Goal: Task Accomplishment & Management: Manage account settings

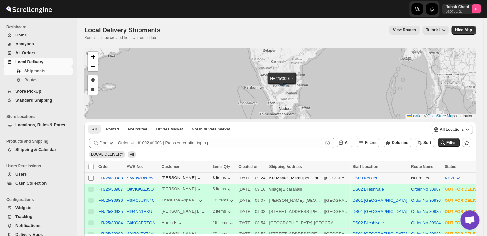
click at [91, 178] on input "Select shipment" at bounding box center [90, 177] width 5 height 5
checkbox input "true"
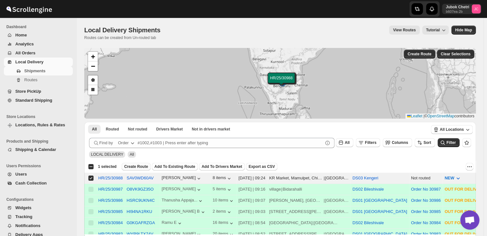
click at [136, 167] on span "Create Route" at bounding box center [136, 166] width 24 height 5
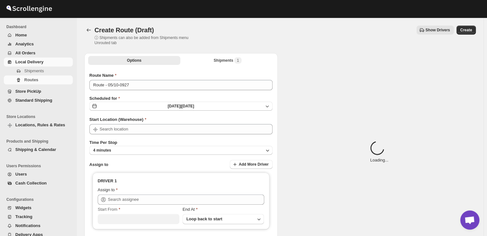
type input "DS03 Kengeri"
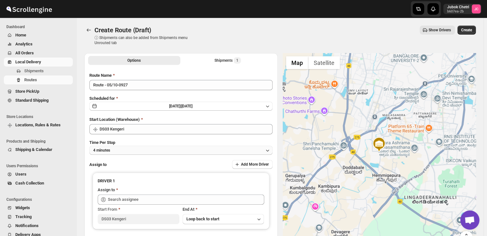
click at [130, 150] on button "4 minutes" at bounding box center [180, 150] width 183 height 9
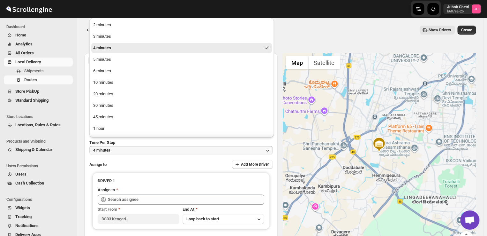
click at [116, 153] on button "4 minutes" at bounding box center [180, 150] width 183 height 9
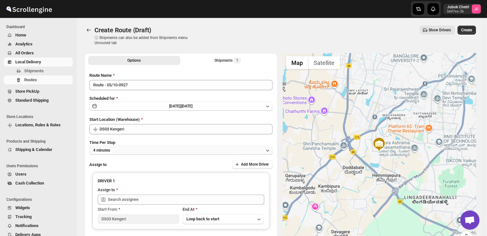
click at [117, 150] on button "4 minutes" at bounding box center [180, 150] width 183 height 9
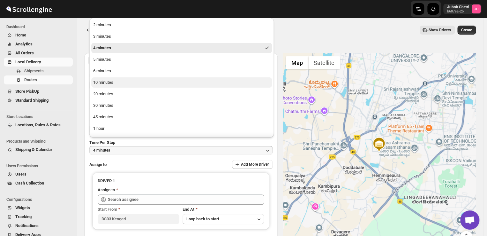
click at [103, 81] on div "10 minutes" at bounding box center [103, 82] width 20 height 6
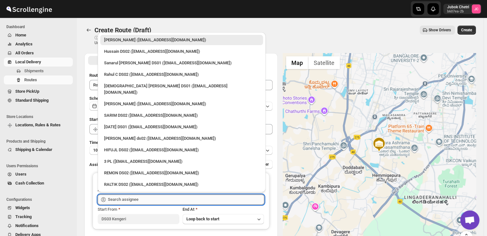
click at [152, 199] on input "text" at bounding box center [186, 199] width 156 height 10
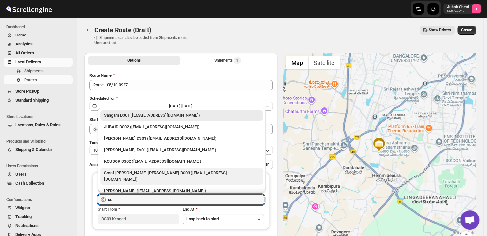
click at [122, 172] on div "Soraf [PERSON_NAME] [PERSON_NAME] DS03 ([EMAIL_ADDRESS][DOMAIN_NAME])" at bounding box center [181, 176] width 155 height 13
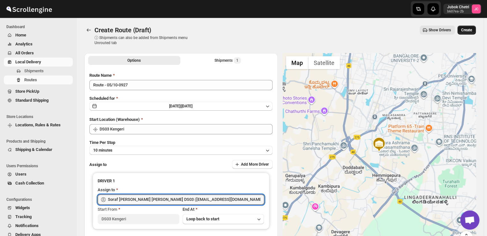
type input "Soraf [PERSON_NAME] [PERSON_NAME] DS03 ([EMAIL_ADDRESS][DOMAIN_NAME])"
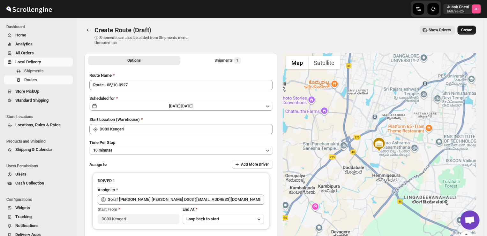
click at [470, 30] on span "Create" at bounding box center [466, 29] width 11 height 5
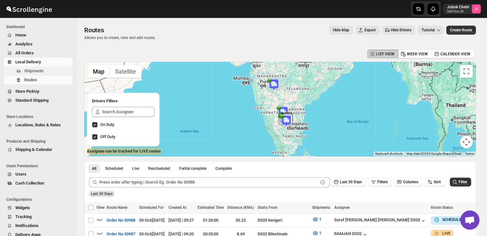
click at [39, 72] on span "Shipments" at bounding box center [33, 70] width 19 height 5
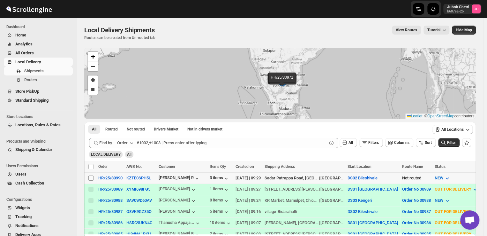
click at [91, 177] on input "Select shipment" at bounding box center [90, 177] width 5 height 5
checkbox input "true"
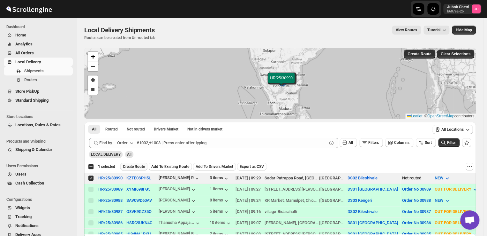
click at [131, 165] on span "Create Route" at bounding box center [134, 166] width 22 height 5
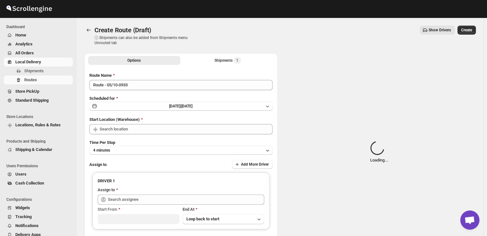
type input "DS02 Bileshivale"
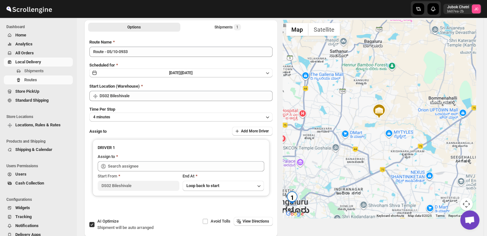
scroll to position [34, 0]
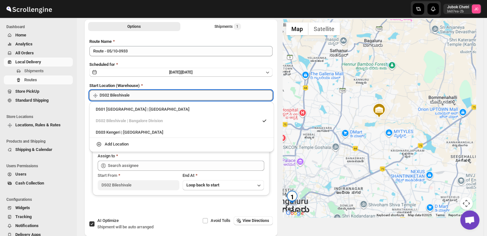
click at [160, 95] on input "DS02 Bileshivale" at bounding box center [186, 95] width 173 height 10
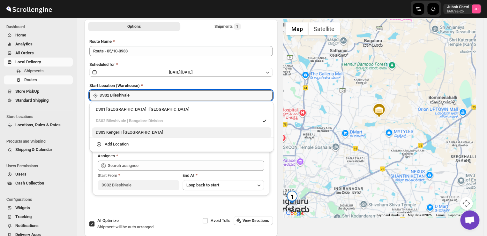
click at [148, 133] on div "DS03 Kengeri | [GEOGRAPHIC_DATA]" at bounding box center [182, 132] width 172 height 6
type input "DS03 Kengeri"
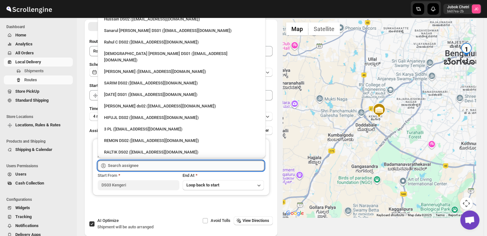
click at [142, 163] on input "text" at bounding box center [186, 165] width 156 height 10
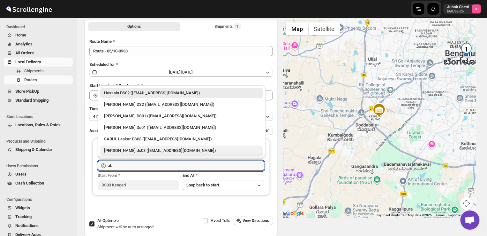
click at [141, 151] on div "[PERSON_NAME] ds03 ([EMAIL_ADDRESS][DOMAIN_NAME])" at bounding box center [181, 150] width 155 height 6
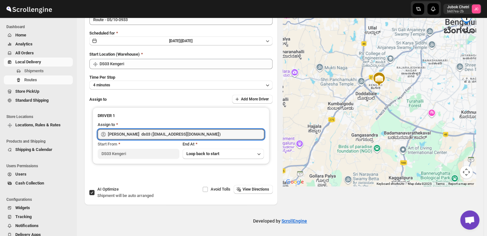
scroll to position [0, 0]
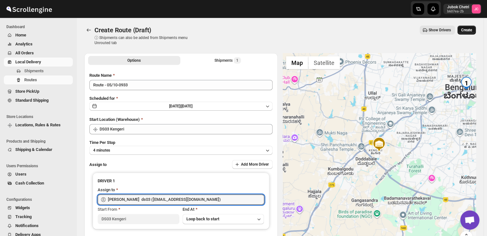
type input "[PERSON_NAME] ds03 ([EMAIL_ADDRESS][DOMAIN_NAME])"
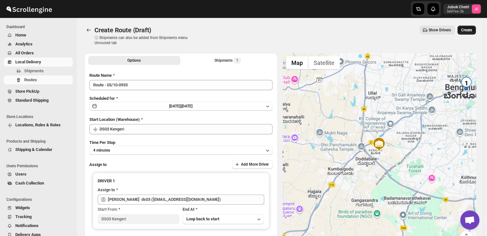
click at [468, 28] on span "Create" at bounding box center [466, 29] width 11 height 5
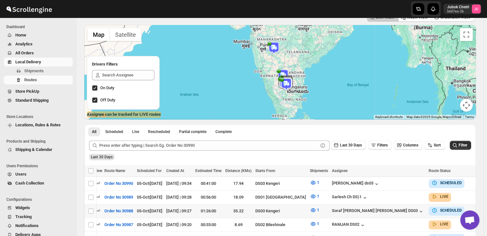
scroll to position [0, 17]
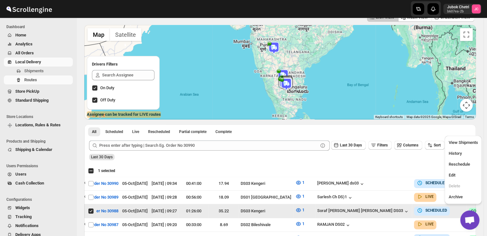
scroll to position [0, 0]
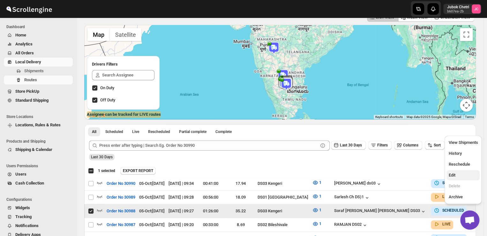
click at [457, 174] on span "Edit" at bounding box center [463, 175] width 29 height 6
checkbox input "false"
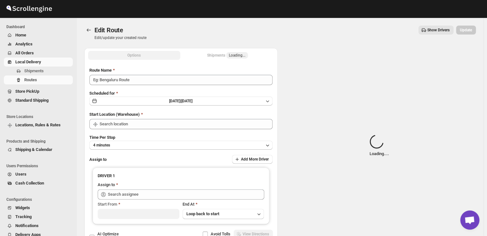
type input "Order No 30988"
type input "DS03 Kengeri"
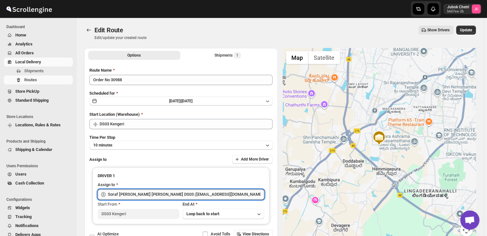
click at [212, 194] on input "Soraf [PERSON_NAME] [PERSON_NAME] DS03 ([EMAIL_ADDRESS][DOMAIN_NAME])" at bounding box center [186, 194] width 156 height 10
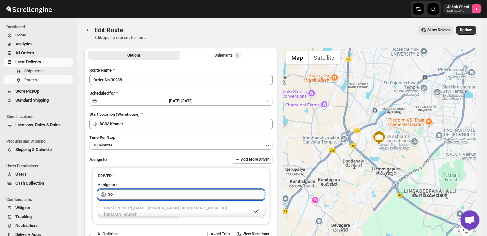
type input "S"
